Goal: Check status

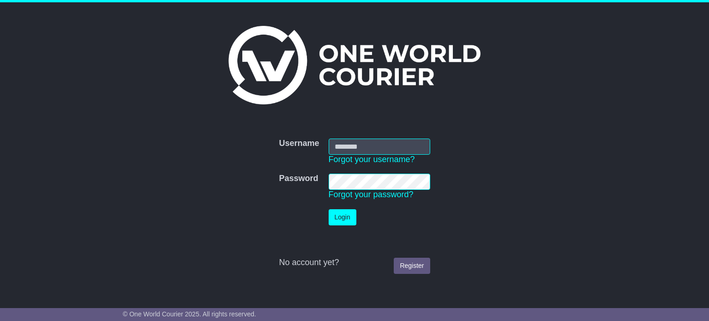
type input "**********"
click at [337, 214] on button "Login" at bounding box center [342, 217] width 28 height 16
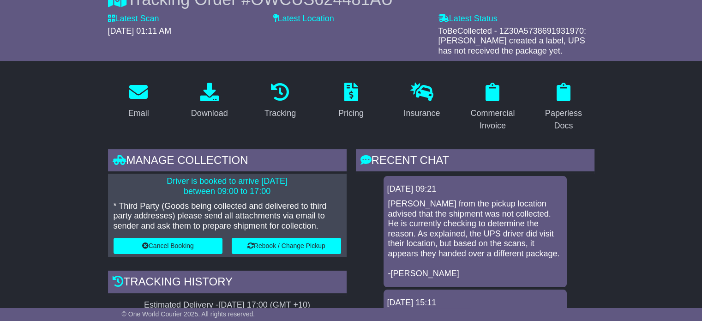
scroll to position [97, 0]
